Goal: Information Seeking & Learning: Learn about a topic

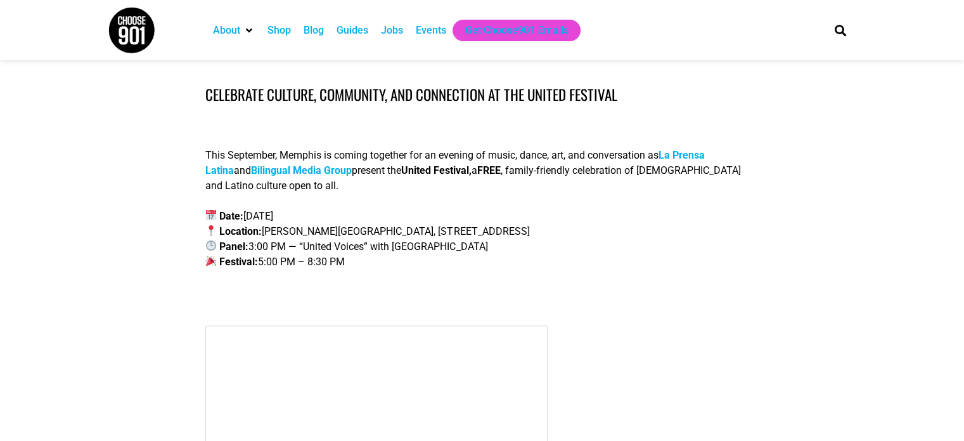
scroll to position [380, 0]
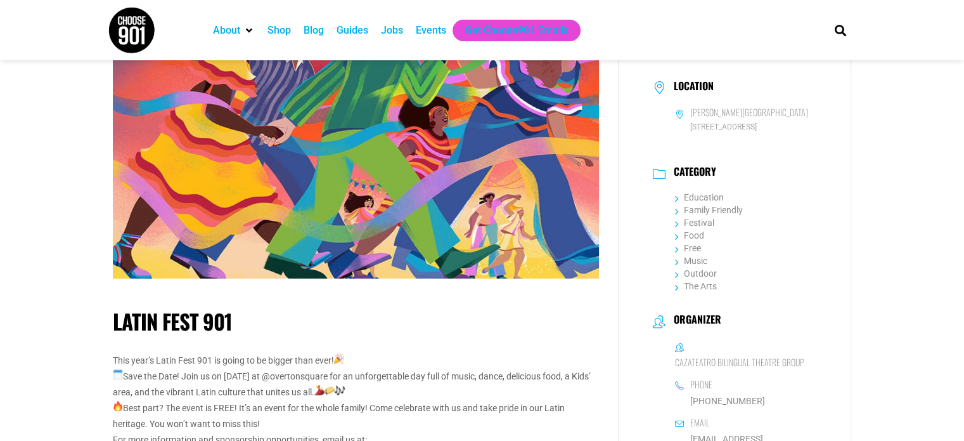
scroll to position [281, 0]
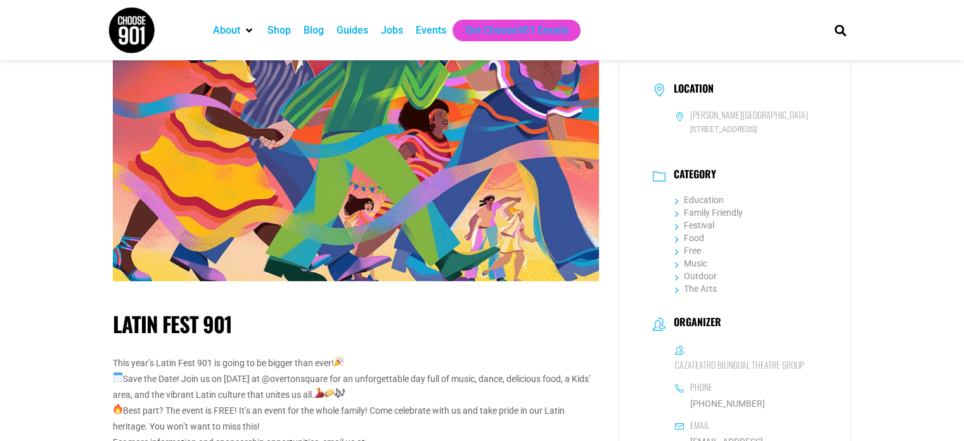
drag, startPoint x: 959, startPoint y: 147, endPoint x: 962, endPoint y: 124, distance: 23.0
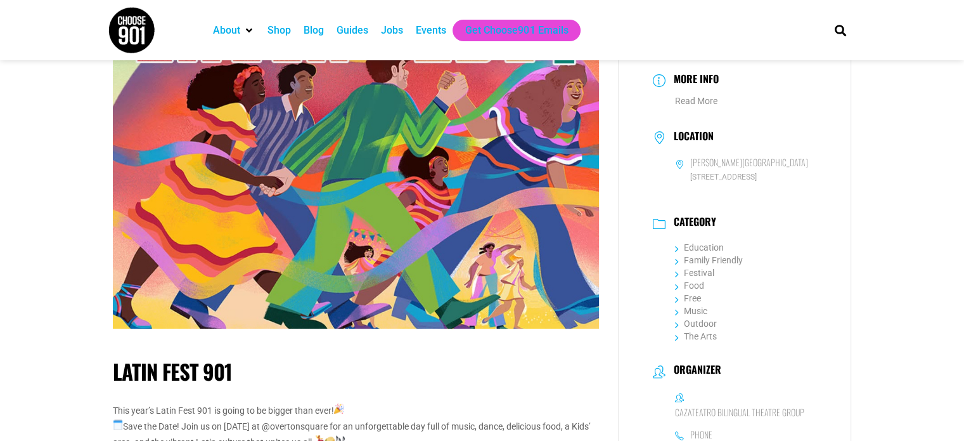
scroll to position [266, 0]
